Goal: Information Seeking & Learning: Learn about a topic

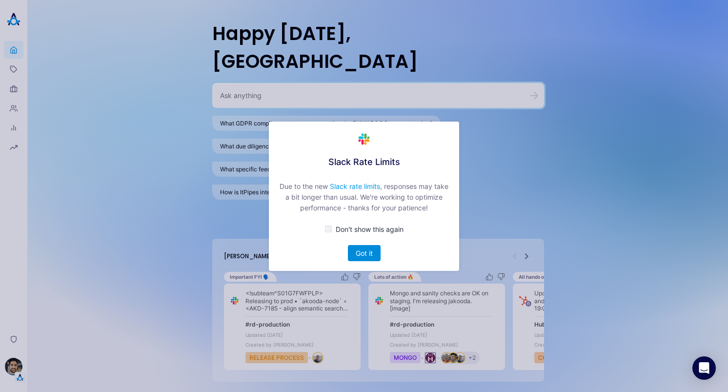
click at [362, 245] on button "Got it" at bounding box center [364, 253] width 33 height 16
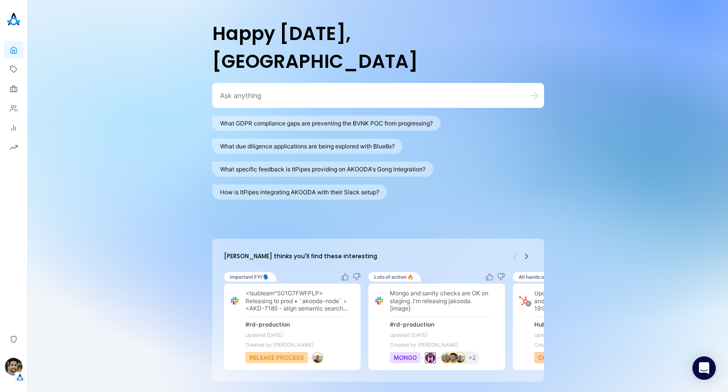
click at [243, 83] on div at bounding box center [378, 95] width 332 height 25
click at [239, 91] on textarea at bounding box center [366, 95] width 293 height 9
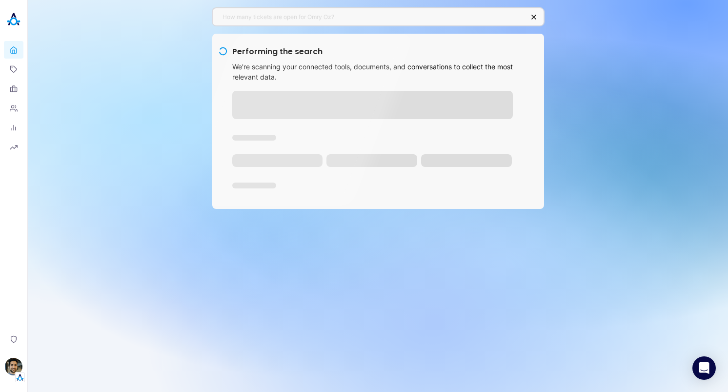
click at [283, 111] on div at bounding box center [372, 105] width 280 height 28
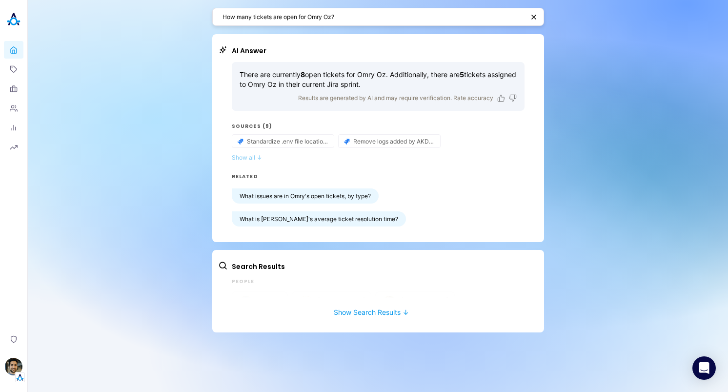
click at [247, 159] on button "Show all ↓" at bounding box center [378, 157] width 293 height 7
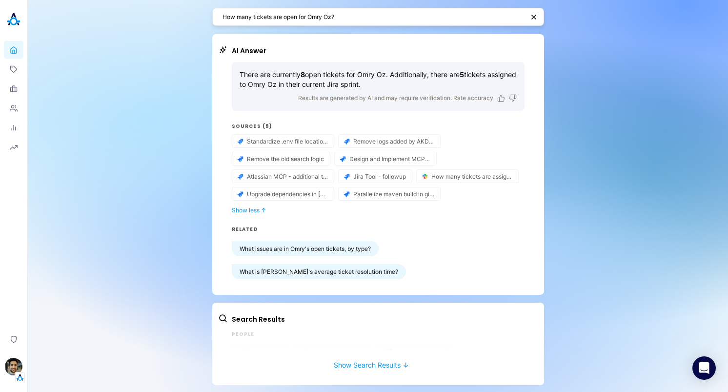
click at [263, 18] on textarea "How many tickets are open for Omry Oz?" at bounding box center [372, 16] width 301 height 9
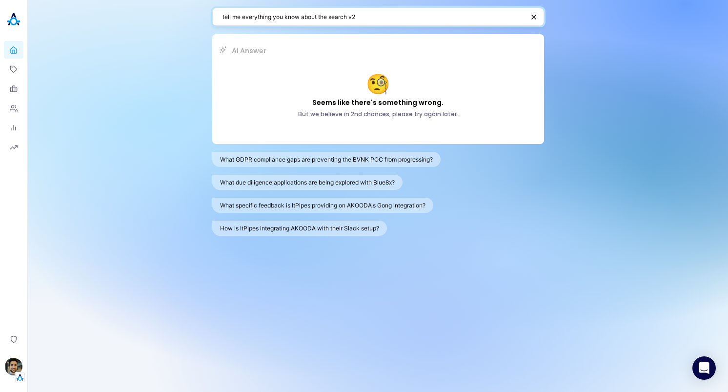
click at [420, 20] on textarea "tell me everything you know about the search v2" at bounding box center [372, 16] width 301 height 9
click at [337, 19] on textarea "tell me everything you know about the search v2" at bounding box center [372, 16] width 301 height 9
drag, startPoint x: 337, startPoint y: 19, endPoint x: 401, endPoint y: 19, distance: 64.4
click at [401, 19] on textarea "tell me everything you know about the search v2" at bounding box center [372, 16] width 301 height 9
type textarea "tell me everything you know about the chrome extension"
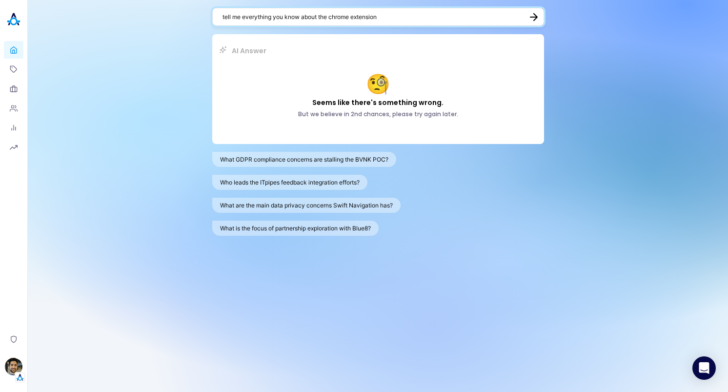
paste textarea
type textarea "tell me everything you know about the chrome extension"
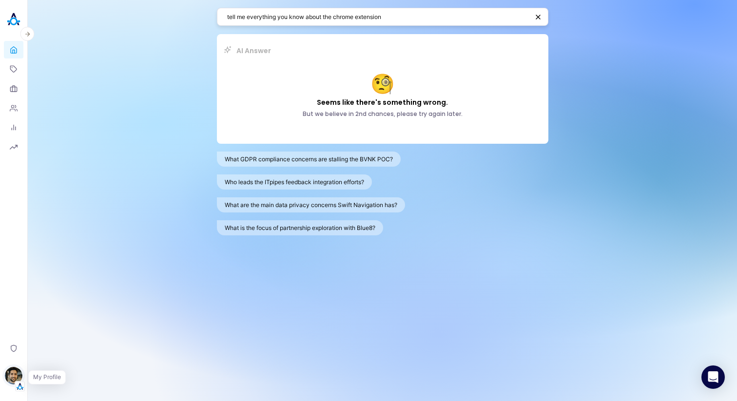
click at [17, 374] on img "button" at bounding box center [14, 376] width 18 height 18
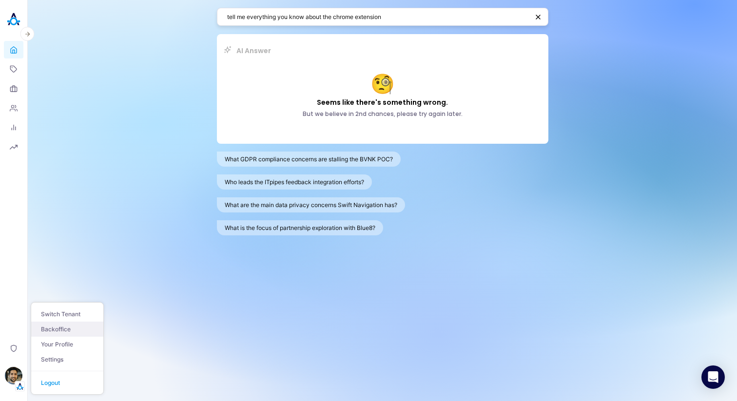
click at [79, 324] on link "Backoffice" at bounding box center [67, 329] width 72 height 15
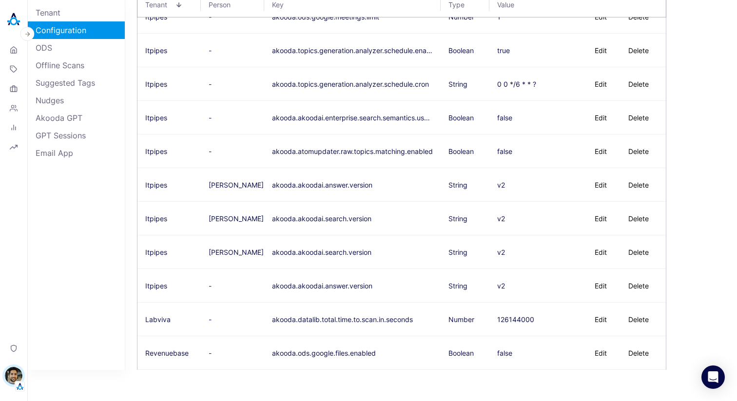
scroll to position [4041, 0]
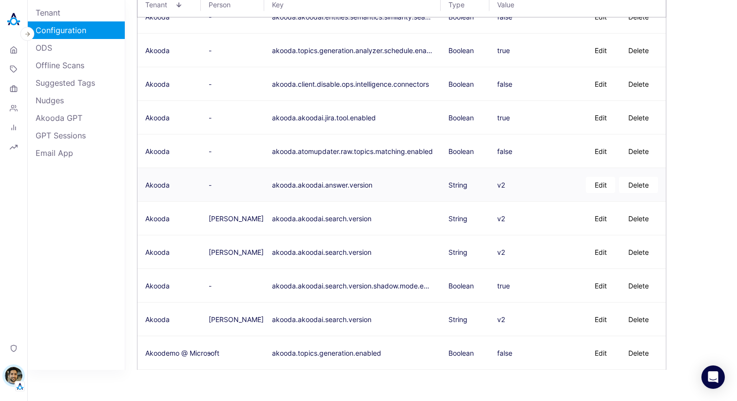
click at [597, 185] on button "Edit" at bounding box center [600, 185] width 29 height 16
type textarea "v1"
click at [532, 185] on button "Save" at bounding box center [526, 185] width 32 height 16
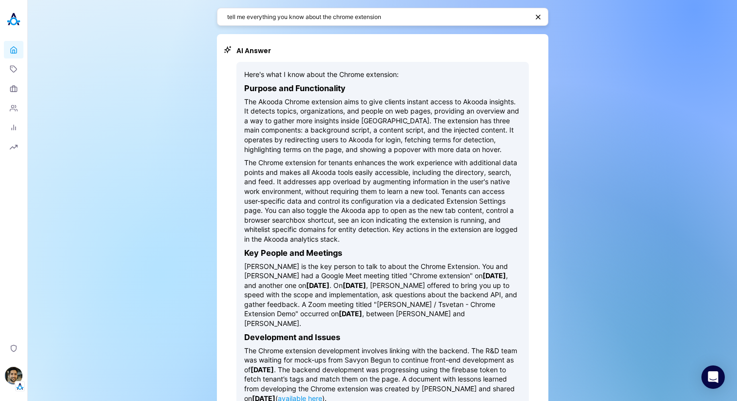
click at [296, 136] on p "The Akooda Chrome extension aims to give clients instant access to Akooda insig…" at bounding box center [382, 126] width 277 height 58
